Goal: Task Accomplishment & Management: Use online tool/utility

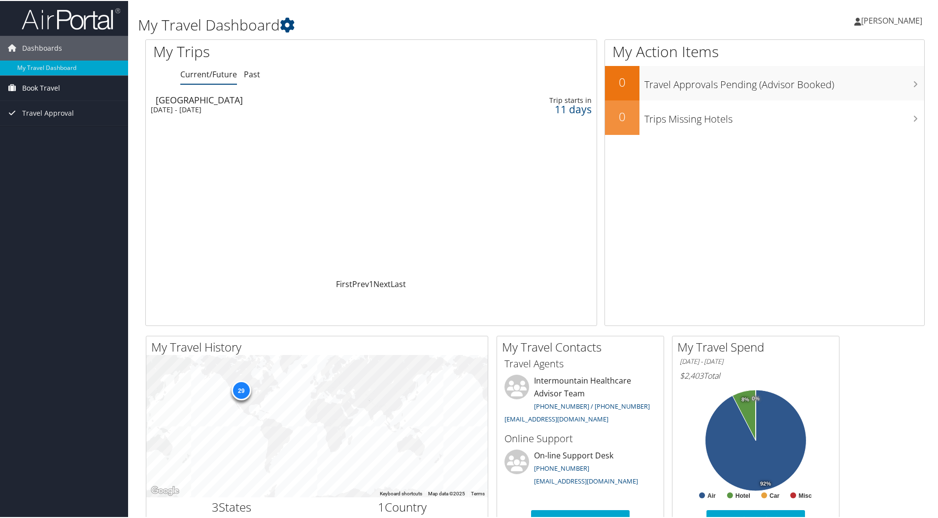
click at [64, 92] on link "Book Travel" at bounding box center [64, 87] width 128 height 25
click at [64, 102] on link "Approval Request (Beta)" at bounding box center [64, 107] width 128 height 15
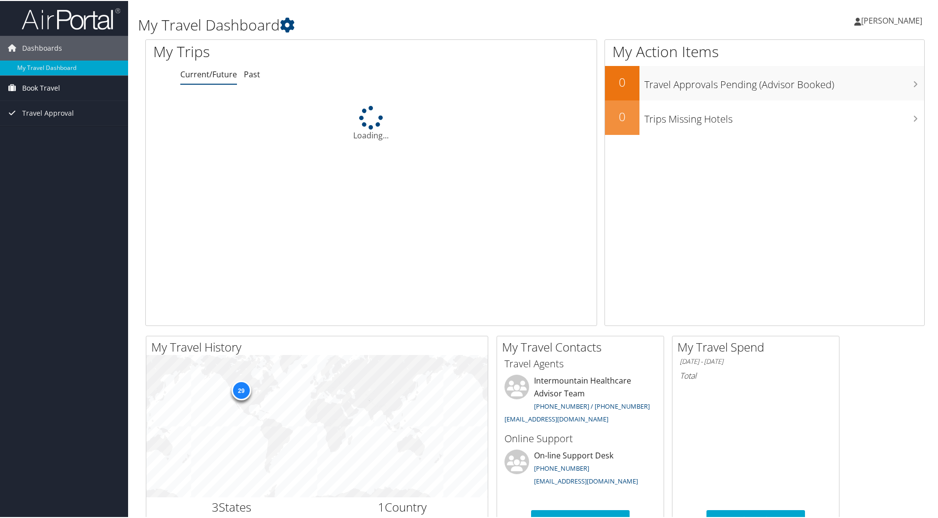
click at [27, 83] on span "Book Travel" at bounding box center [41, 87] width 38 height 25
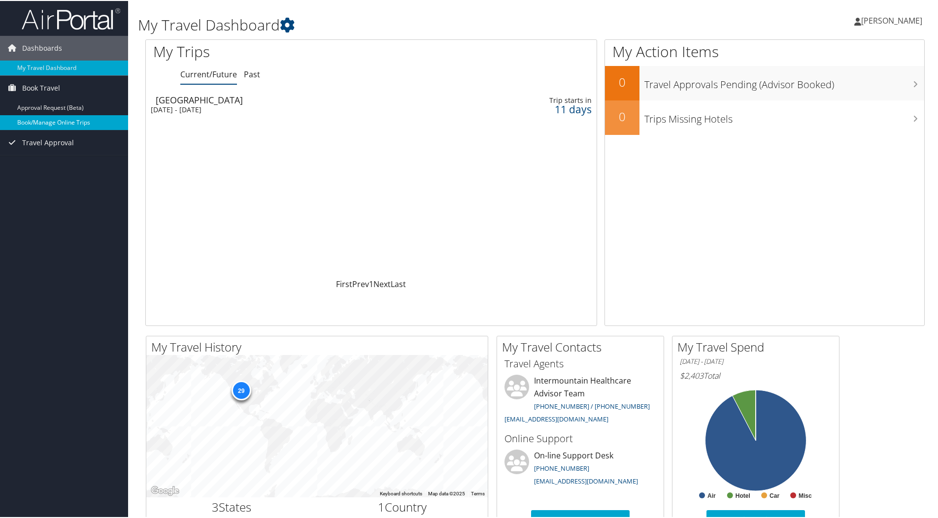
click at [32, 120] on link "Book/Manage Online Trips" at bounding box center [64, 121] width 128 height 15
